Goal: Task Accomplishment & Management: Use online tool/utility

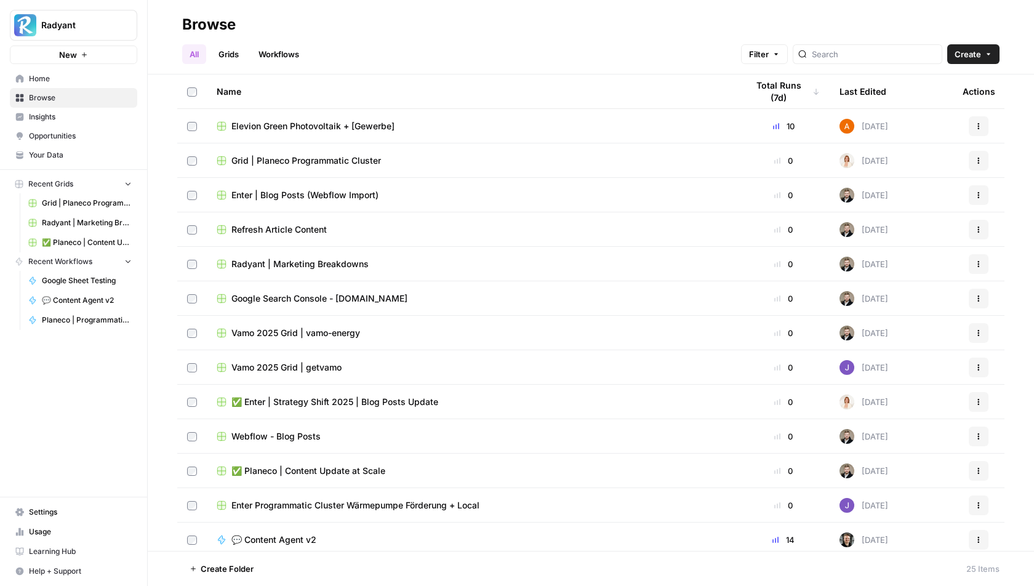
click at [233, 50] on link "Grids" at bounding box center [228, 54] width 35 height 20
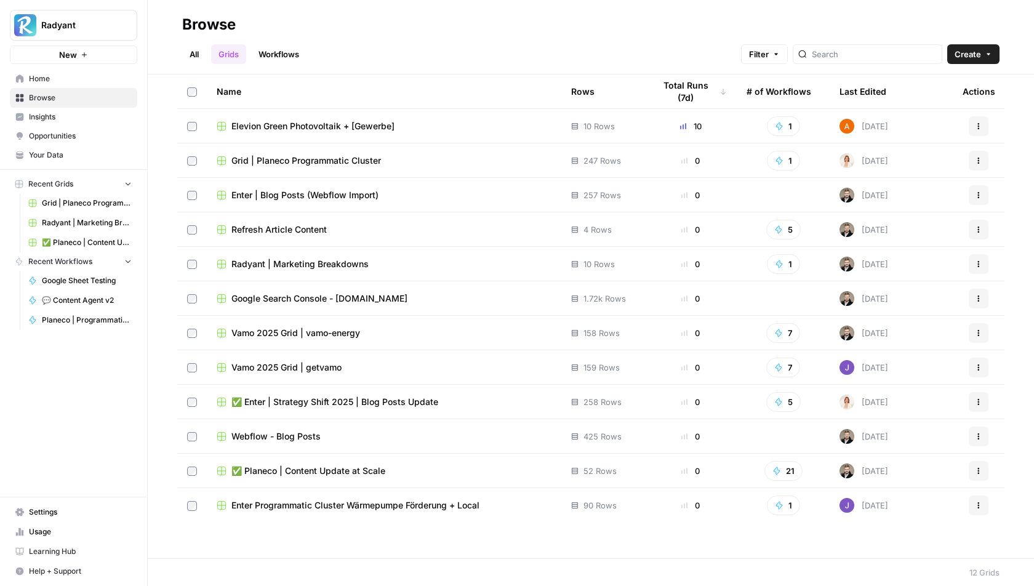
click at [284, 48] on link "Workflows" at bounding box center [278, 54] width 55 height 20
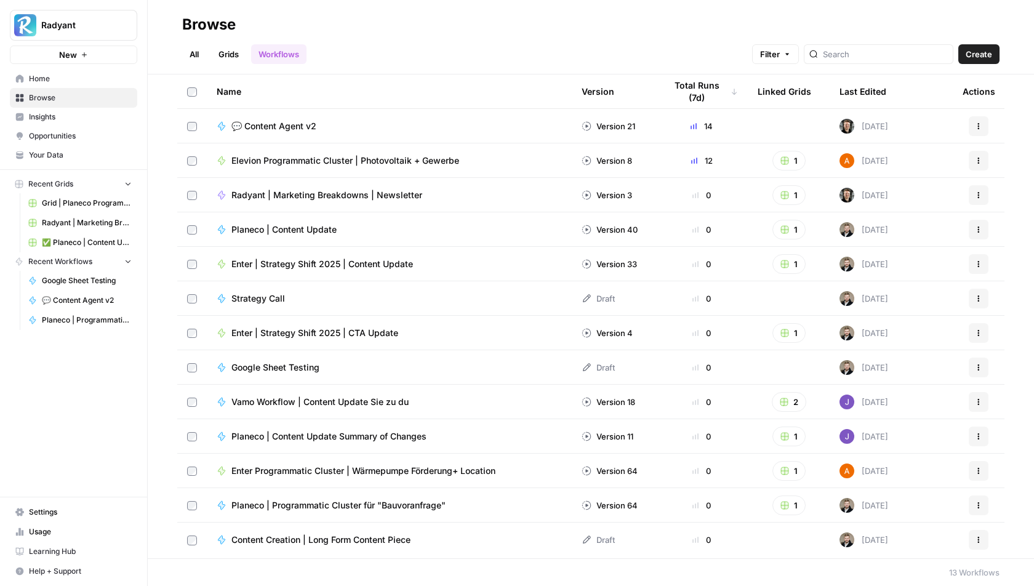
click at [281, 120] on span "💬 Content Agent v2" at bounding box center [273, 126] width 85 height 12
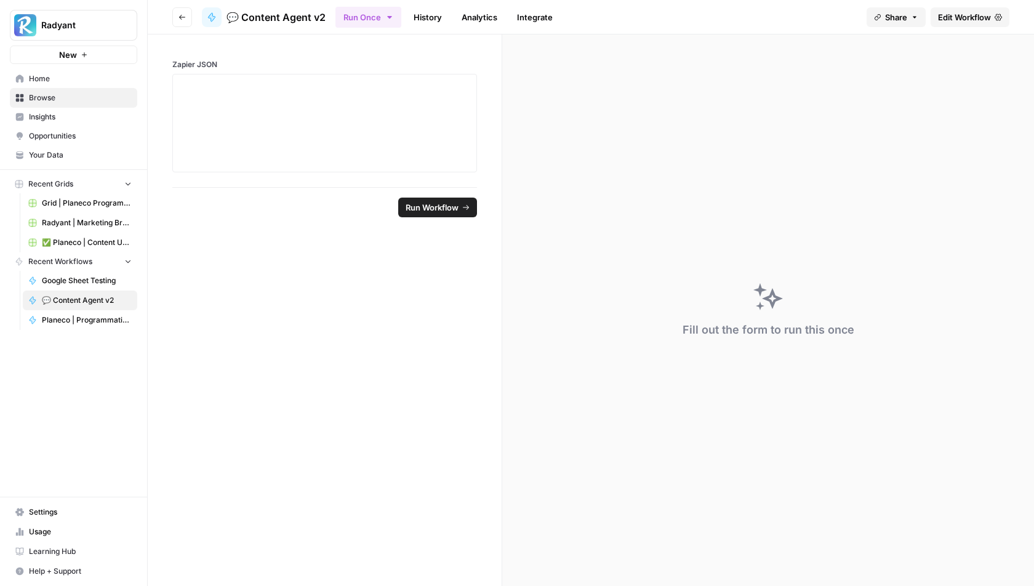
click at [980, 15] on span "Edit Workflow" at bounding box center [964, 17] width 53 height 12
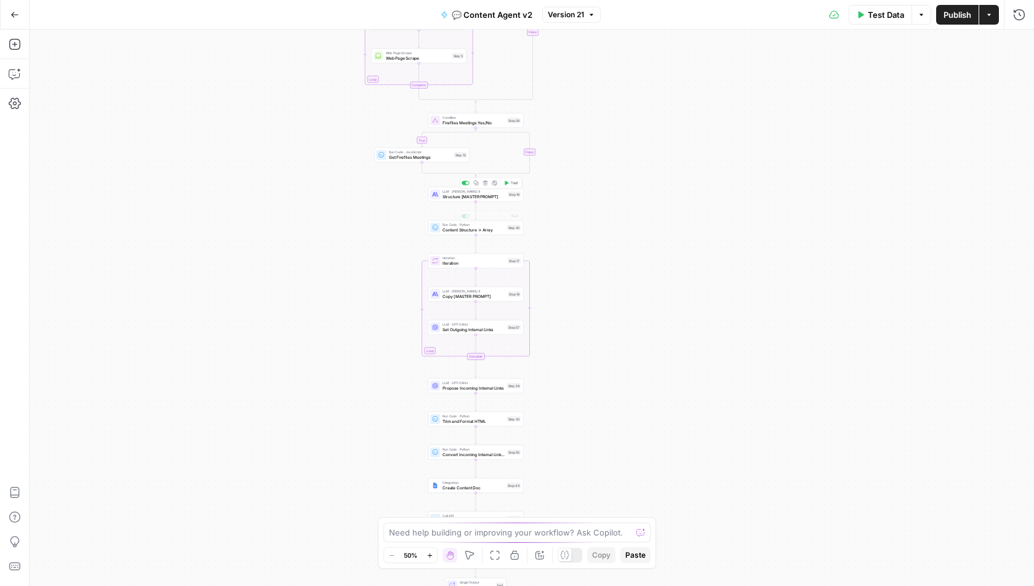
click at [483, 195] on span "Structure [MASTER PROMPT]" at bounding box center [473, 196] width 63 height 6
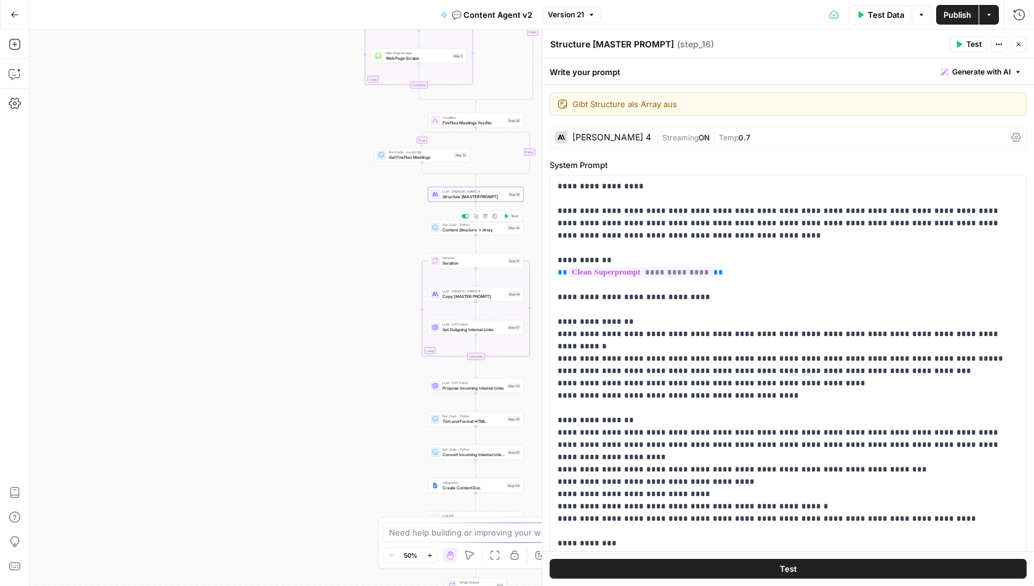
click at [494, 229] on span "Content Structure → Array" at bounding box center [473, 229] width 62 height 6
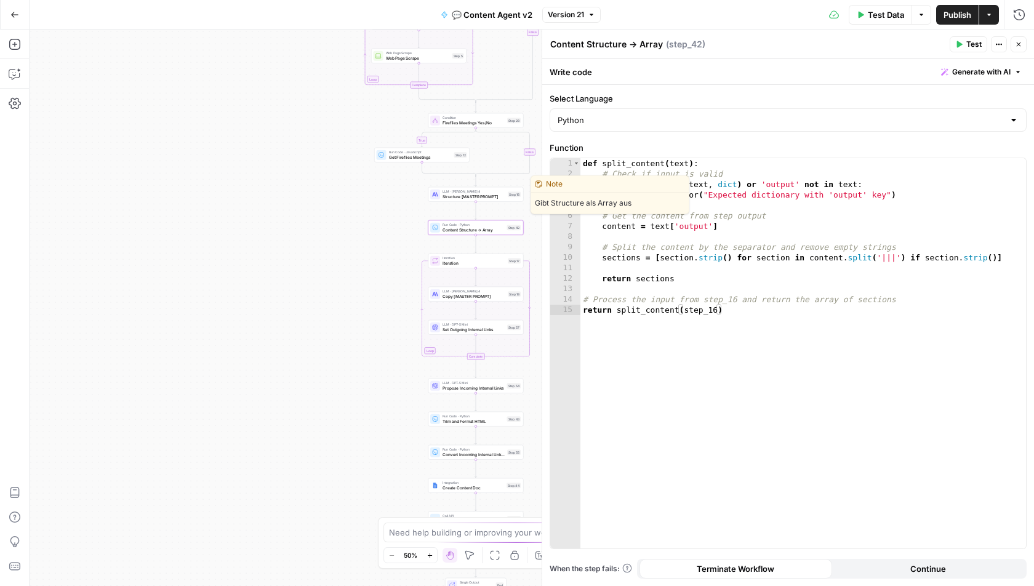
click at [450, 196] on span "Structure [MASTER PROMPT]" at bounding box center [473, 196] width 63 height 6
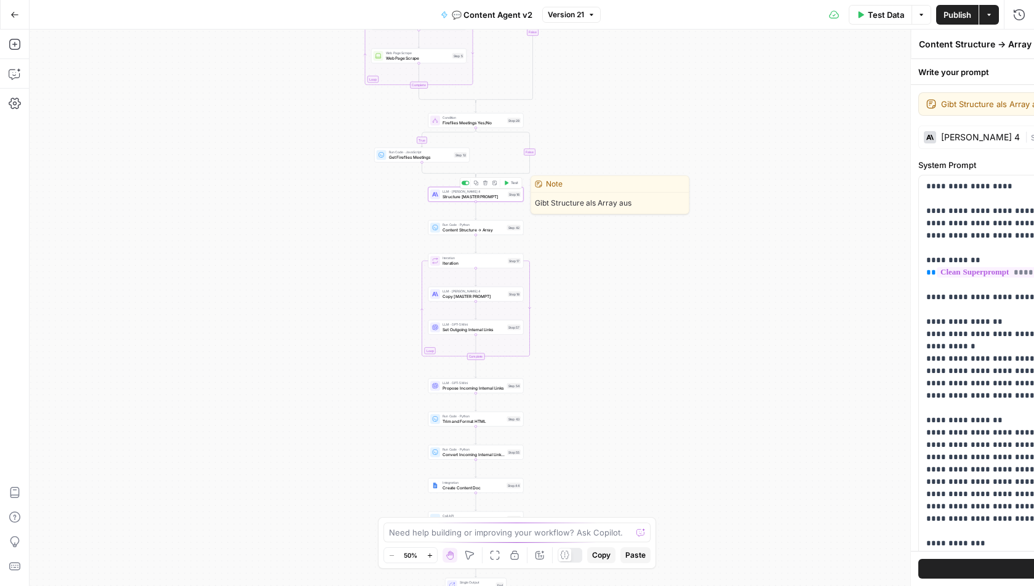
type textarea "Structure [MASTER PROMPT]"
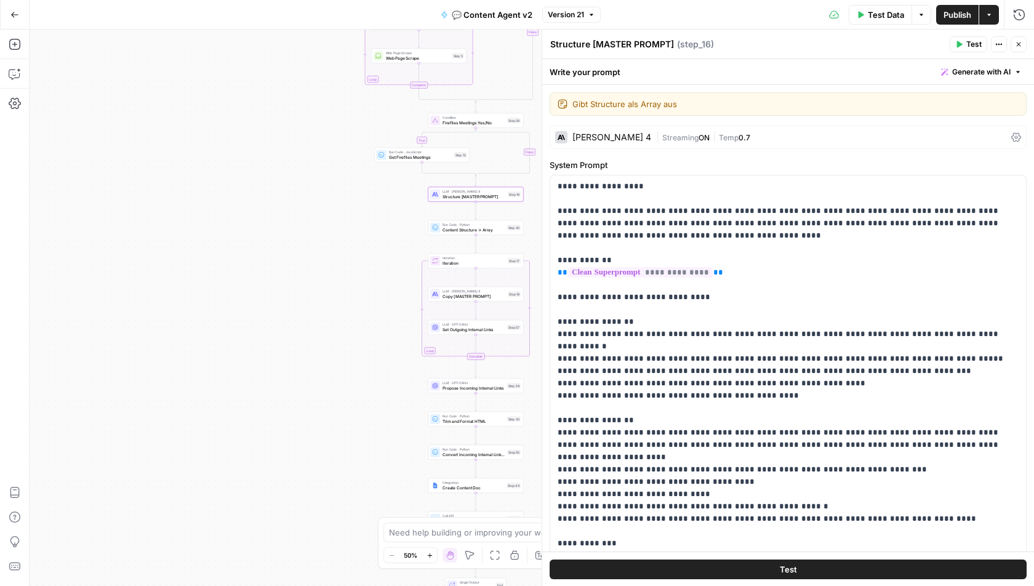
click at [648, 146] on div "[PERSON_NAME] 4 | Streaming ON | Temp 0.7" at bounding box center [787, 136] width 477 height 23
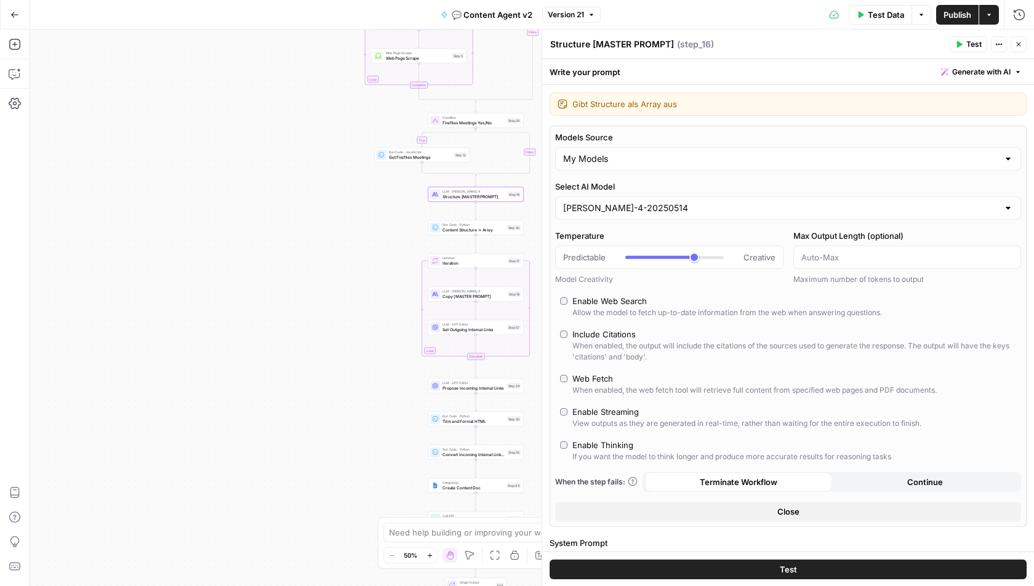
click at [997, 127] on div "Models Source My Models Select AI Model [PERSON_NAME]-sonnet-4-20250514 Tempera…" at bounding box center [787, 325] width 477 height 401
click at [792, 512] on span "Close" at bounding box center [788, 511] width 22 height 12
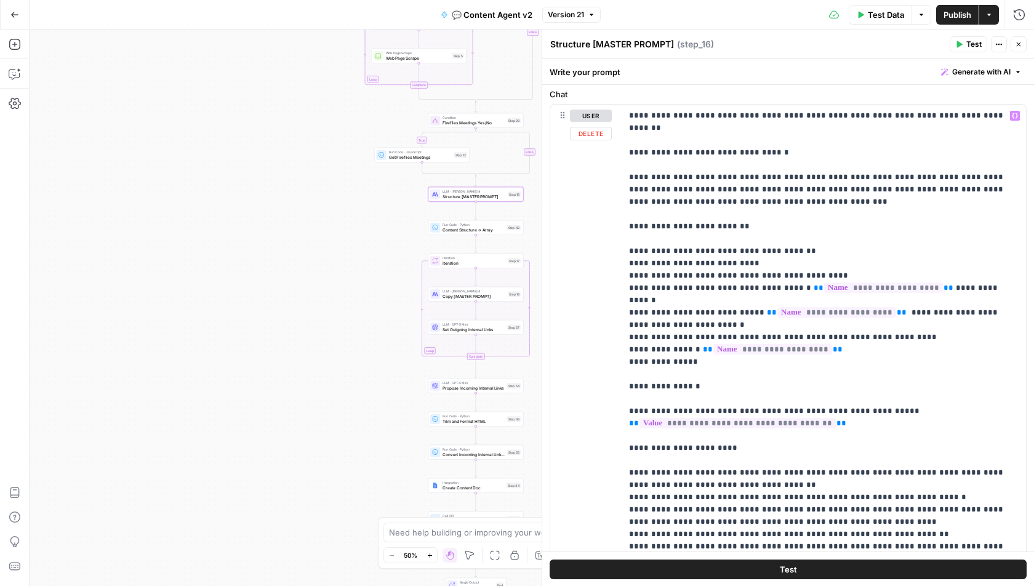
scroll to position [597, 0]
